Goal: Transaction & Acquisition: Book appointment/travel/reservation

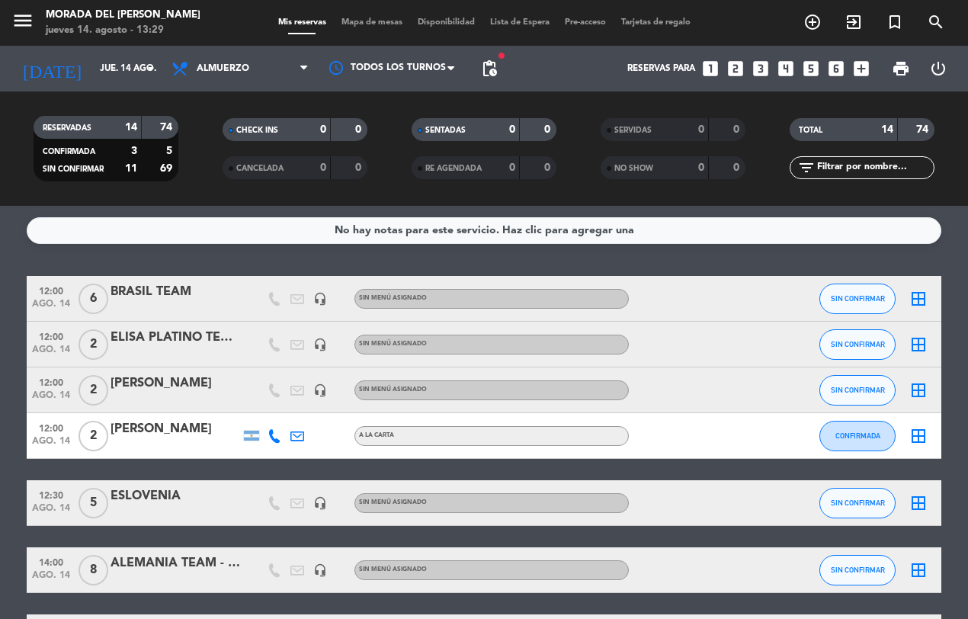
click at [741, 69] on icon "looks_two" at bounding box center [736, 69] width 20 height 20
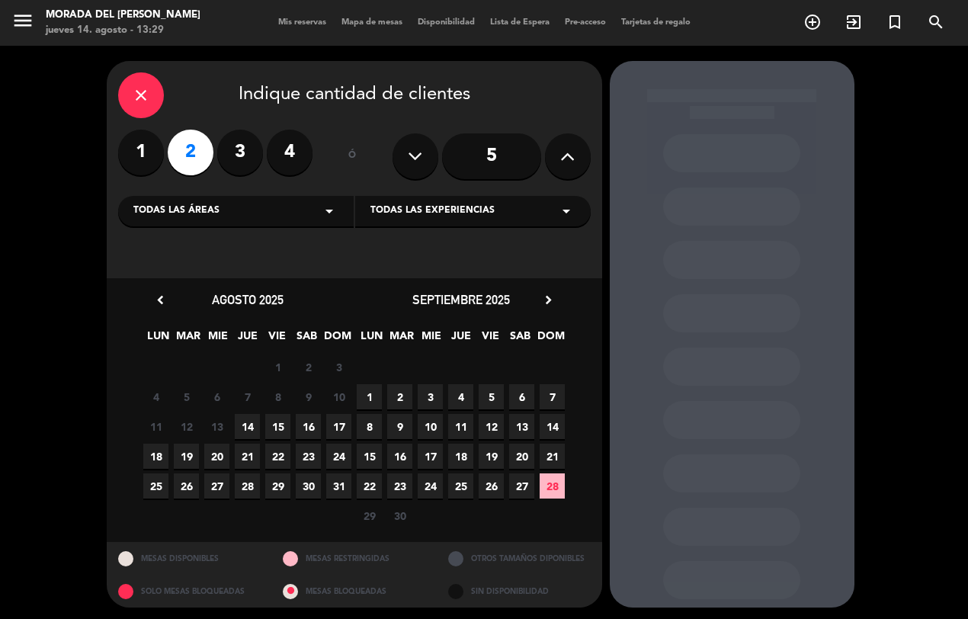
click at [310, 427] on span "16" at bounding box center [308, 426] width 25 height 25
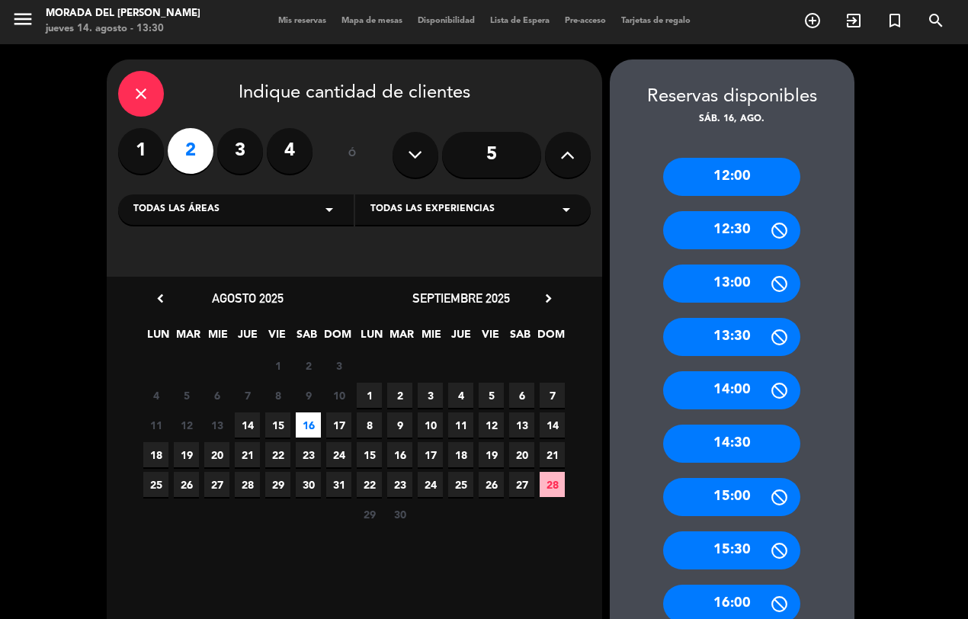
click at [734, 446] on div "14:30" at bounding box center [731, 444] width 137 height 38
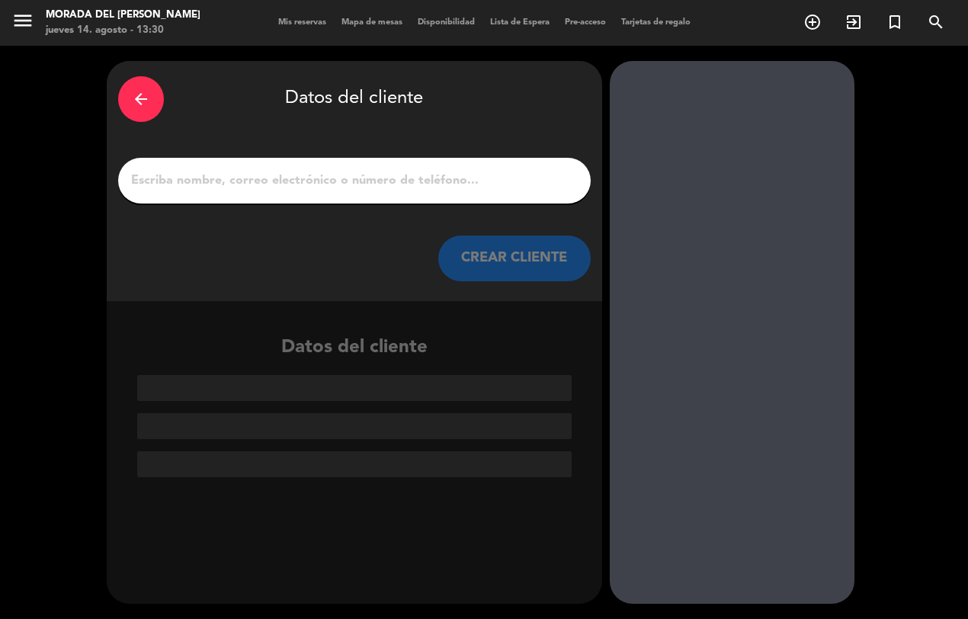
scroll to position [0, 0]
click at [253, 191] on input "1" at bounding box center [355, 180] width 450 height 21
paste input "[PERSON_NAME]"
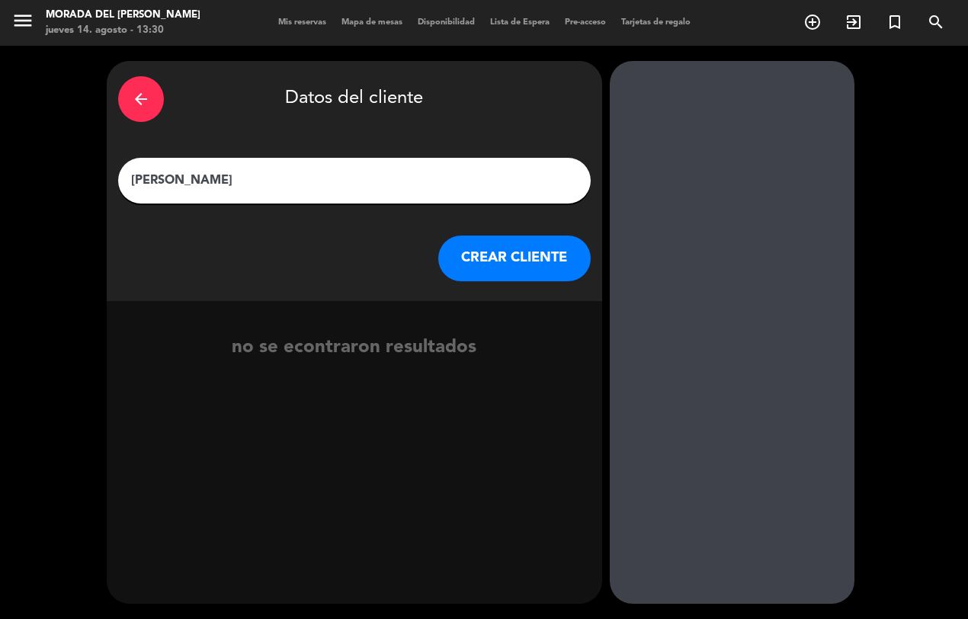
type input "[PERSON_NAME]"
click at [526, 256] on button "CREAR CLIENTE" at bounding box center [514, 259] width 152 height 46
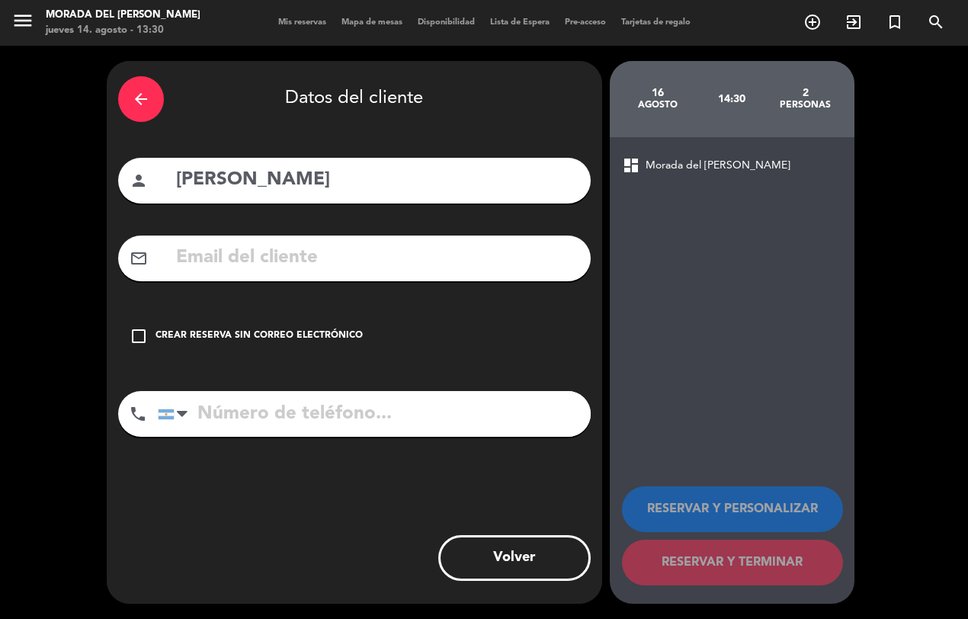
click at [356, 416] on input "tel" at bounding box center [374, 414] width 433 height 46
click at [150, 323] on div "check_box_outline_blank Crear reserva sin correo electrónico" at bounding box center [354, 336] width 473 height 46
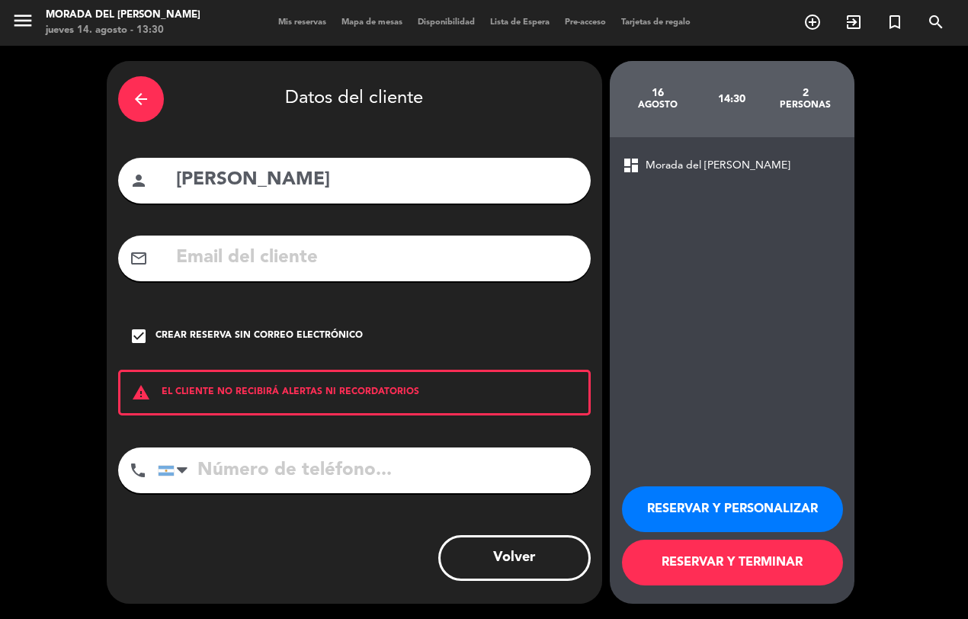
click at [721, 554] on button "RESERVAR Y TERMINAR" at bounding box center [732, 563] width 221 height 46
